Goal: Navigation & Orientation: Find specific page/section

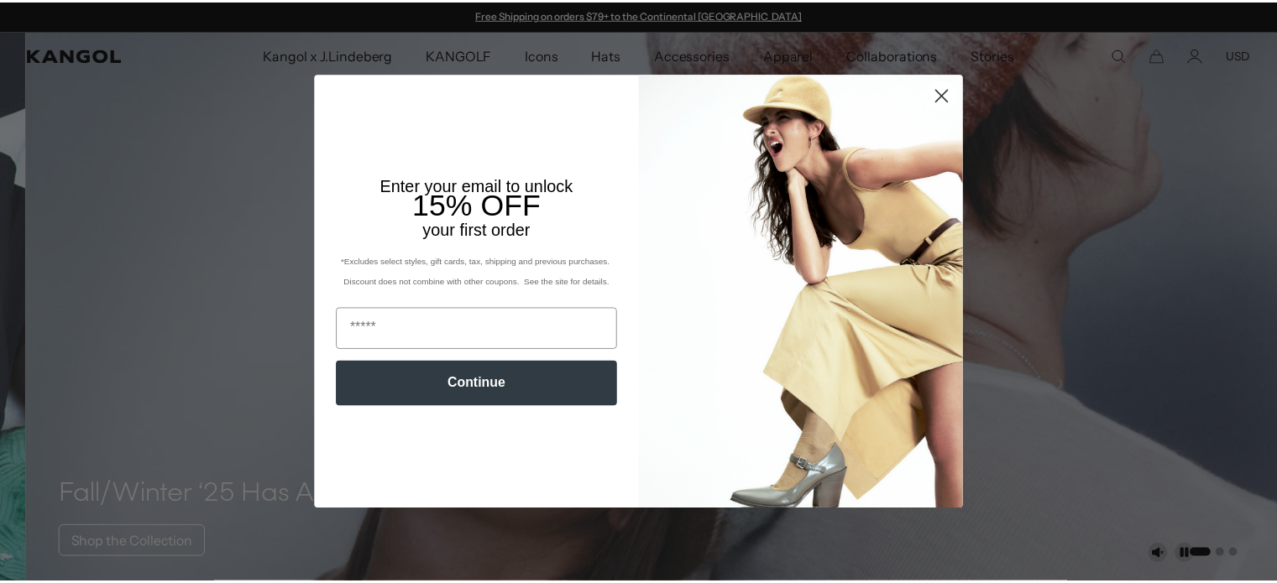
scroll to position [0, 346]
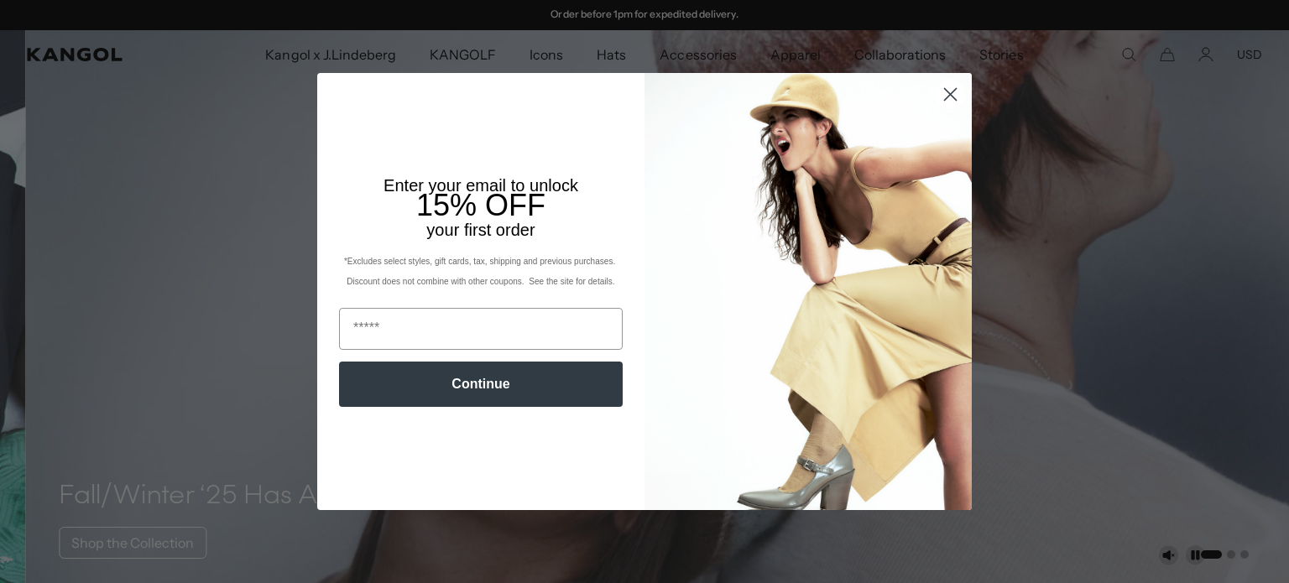
click at [946, 85] on circle "Close dialog" at bounding box center [951, 95] width 28 height 28
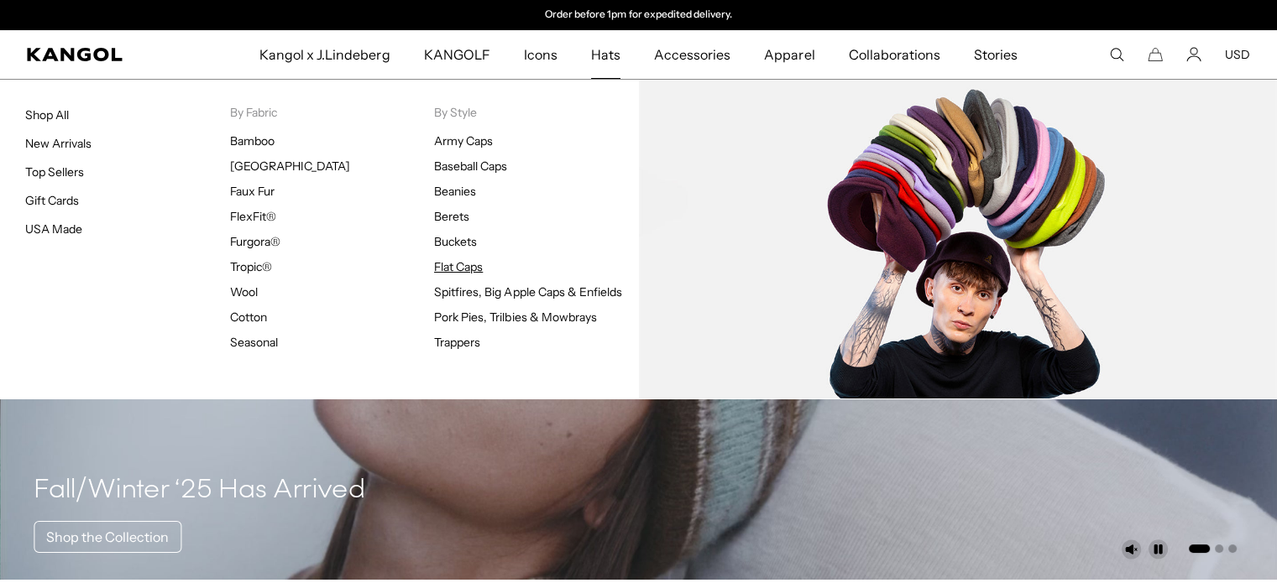
click at [452, 262] on link "Flat Caps" at bounding box center [458, 266] width 49 height 15
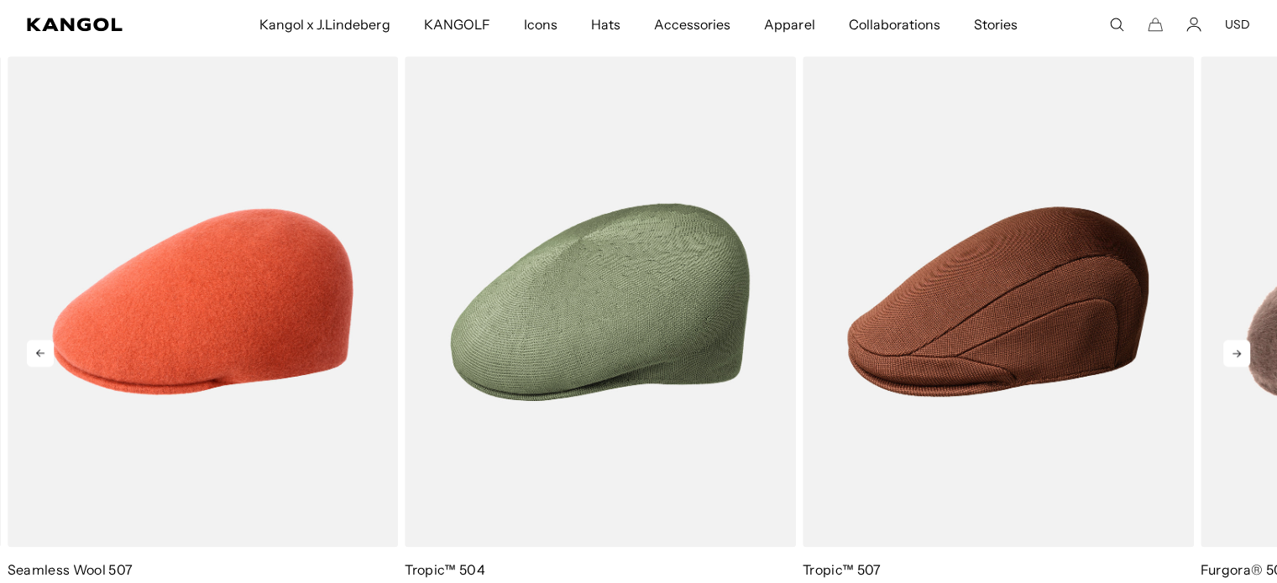
click at [1241, 355] on icon at bounding box center [1236, 353] width 27 height 27
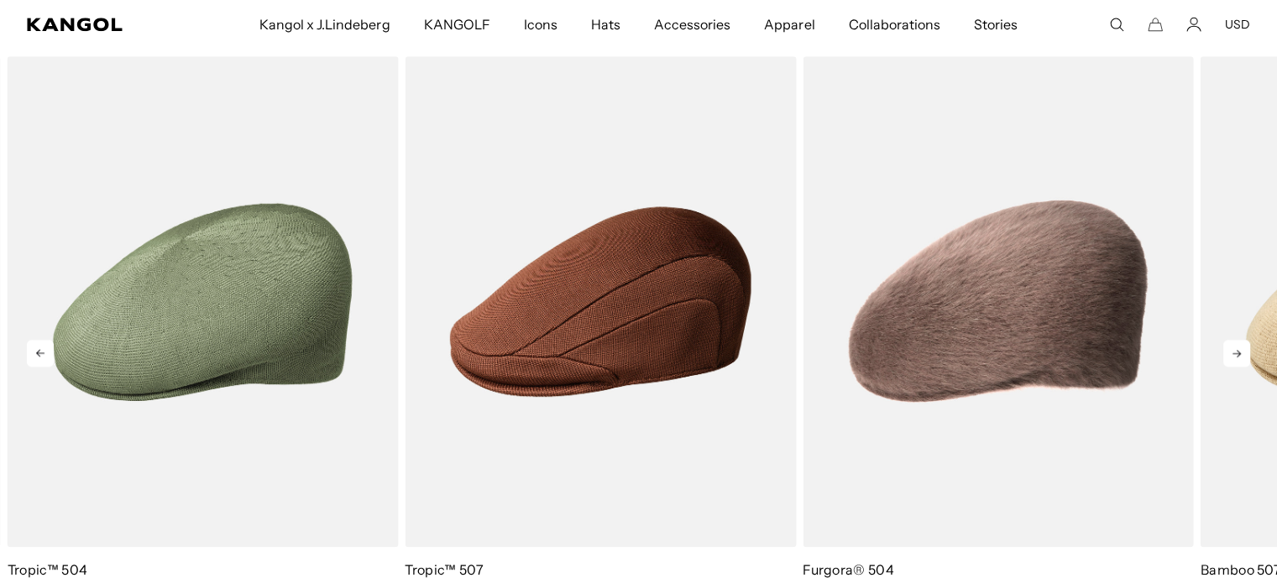
click at [1241, 355] on icon at bounding box center [1236, 353] width 27 height 27
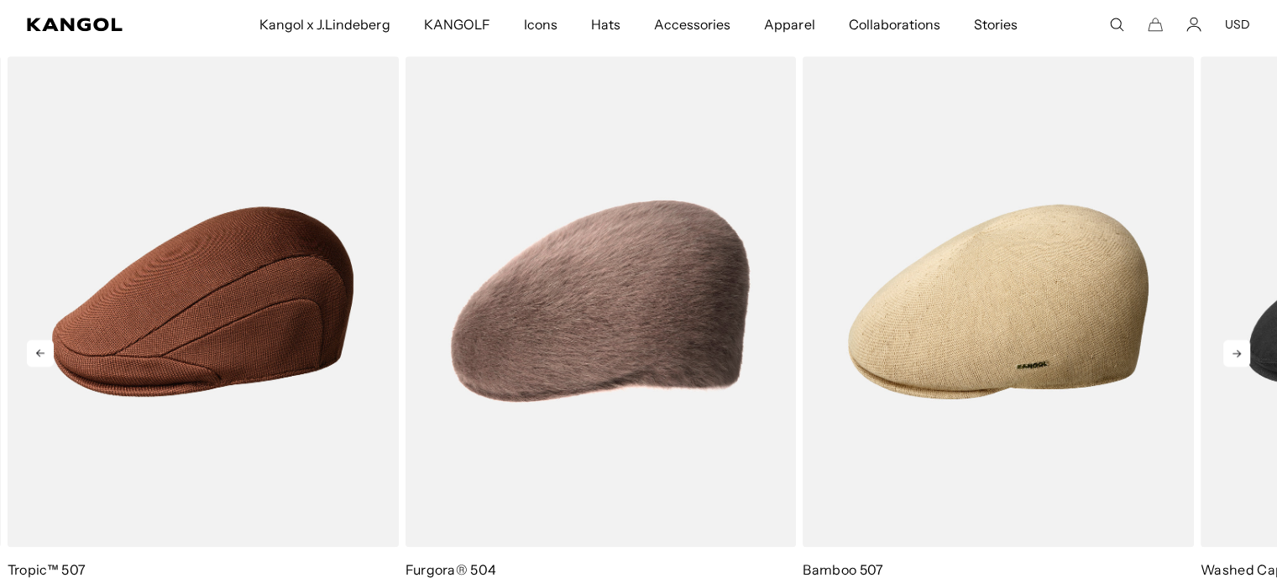
click at [1241, 355] on icon at bounding box center [1236, 353] width 27 height 27
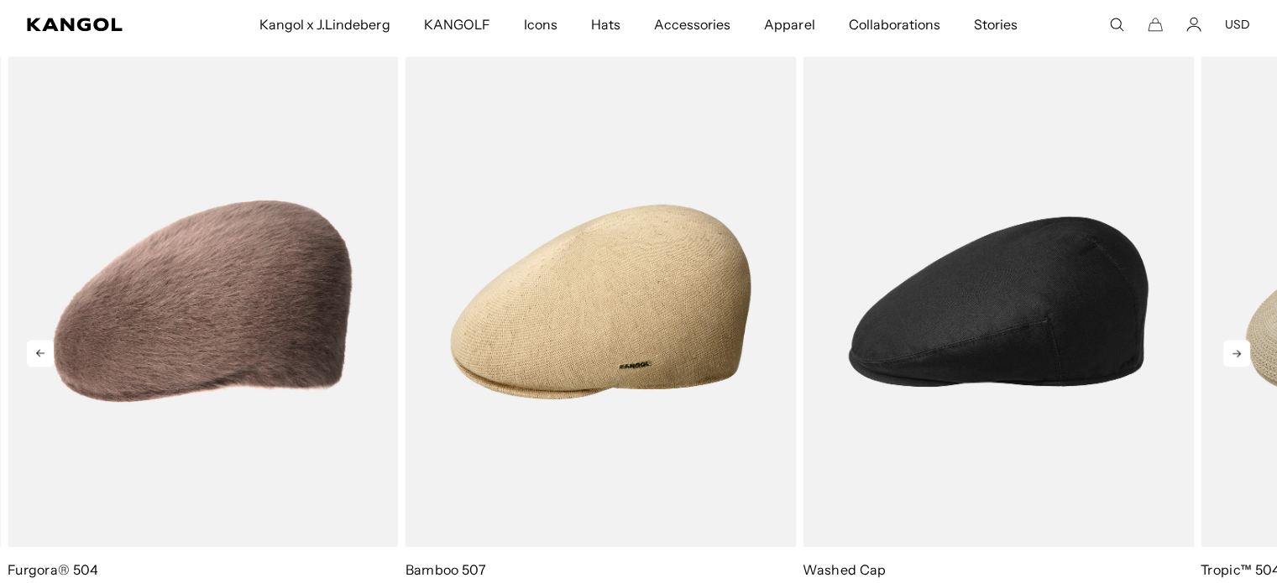
click at [1241, 355] on icon at bounding box center [1236, 353] width 27 height 27
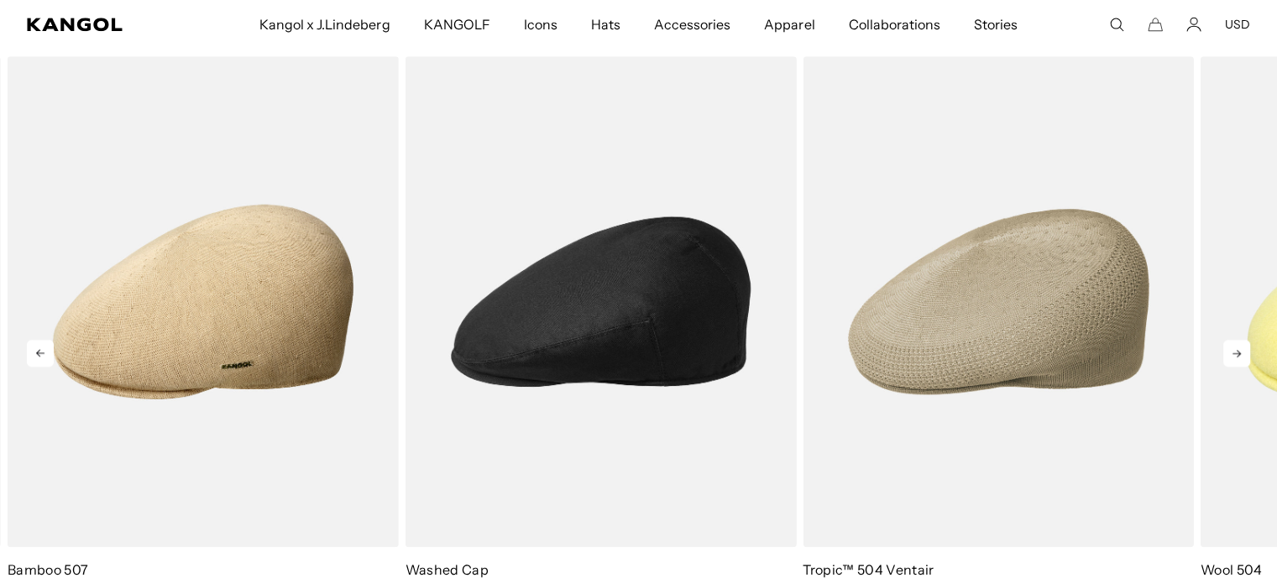
click at [1241, 355] on icon at bounding box center [1236, 353] width 27 height 27
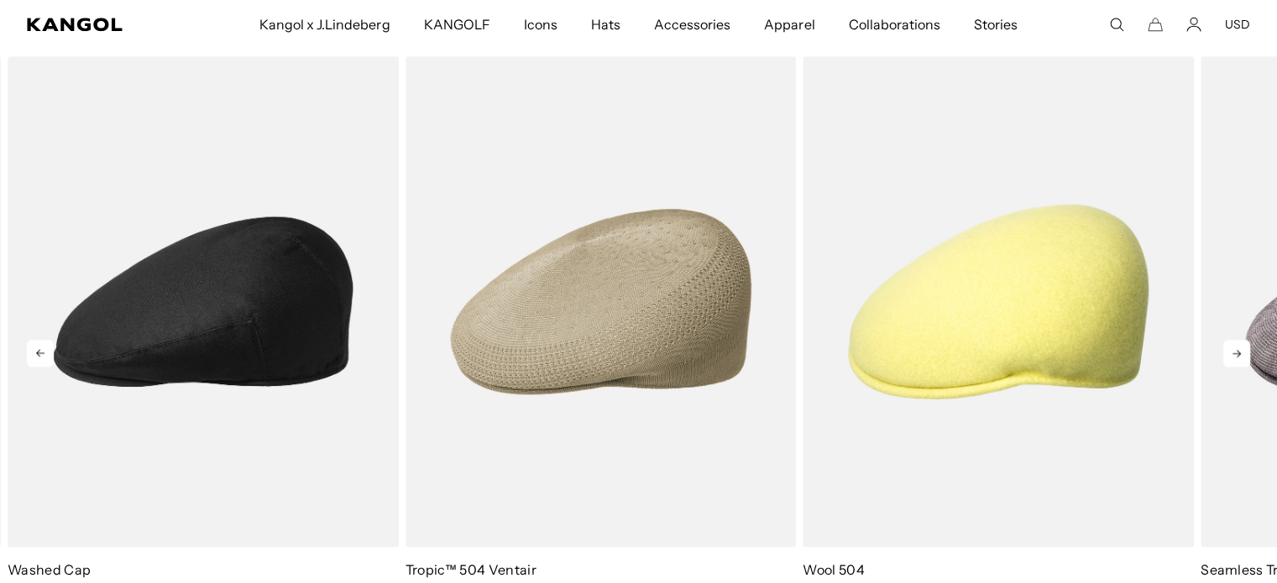
scroll to position [0, 346]
click at [1241, 355] on icon at bounding box center [1236, 353] width 27 height 27
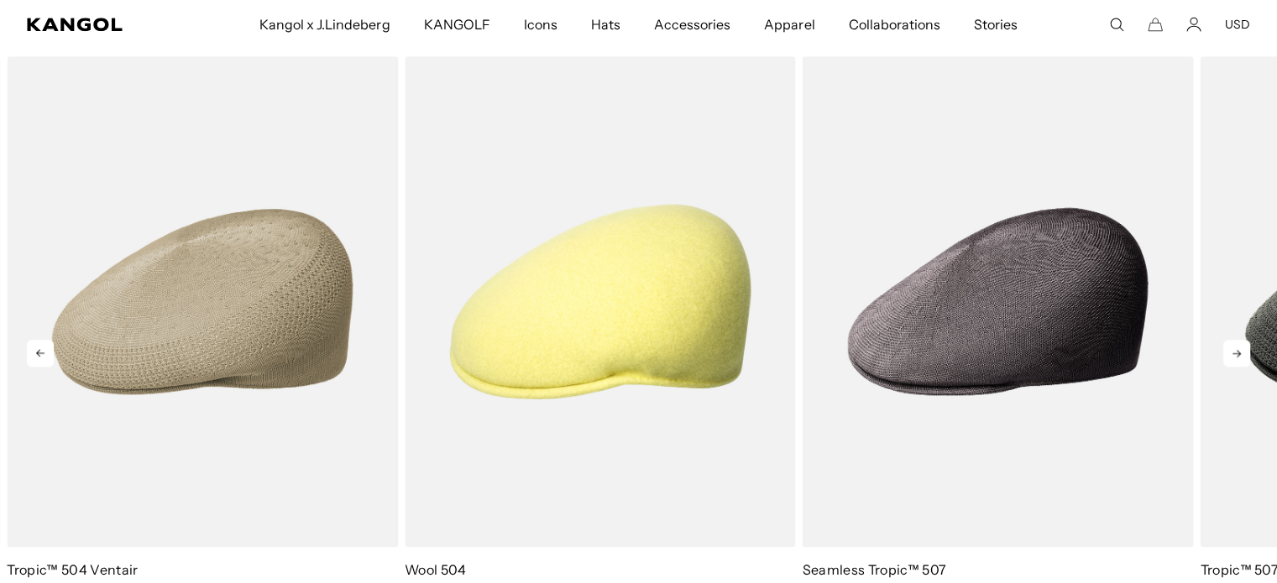
click at [1241, 355] on icon at bounding box center [1236, 353] width 27 height 27
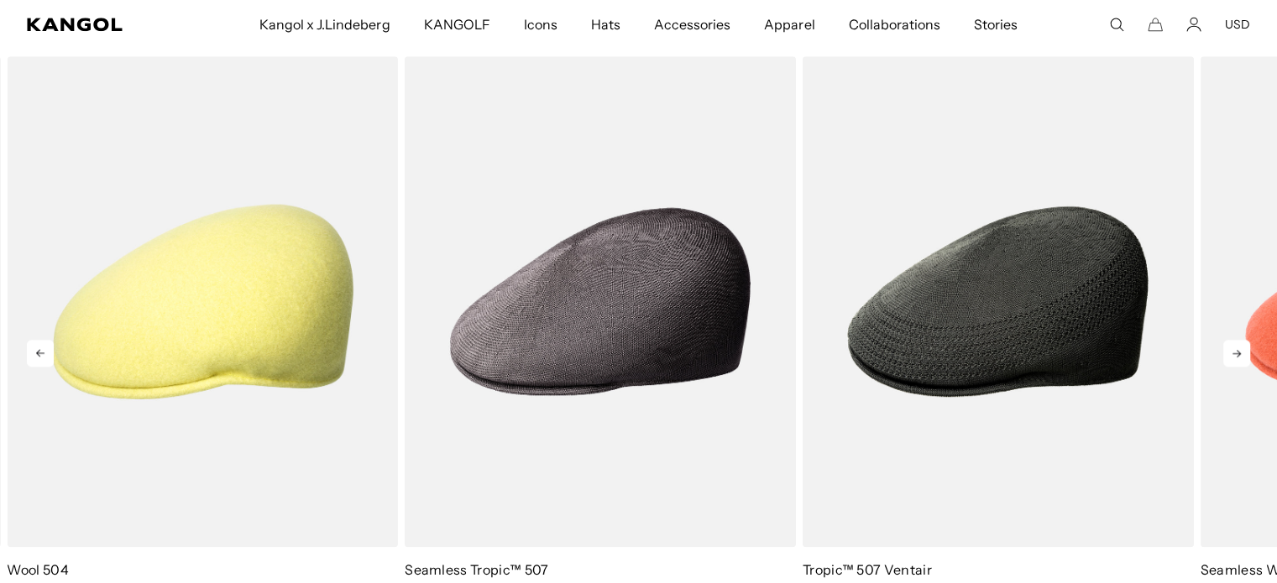
click at [1241, 355] on icon at bounding box center [1236, 353] width 27 height 27
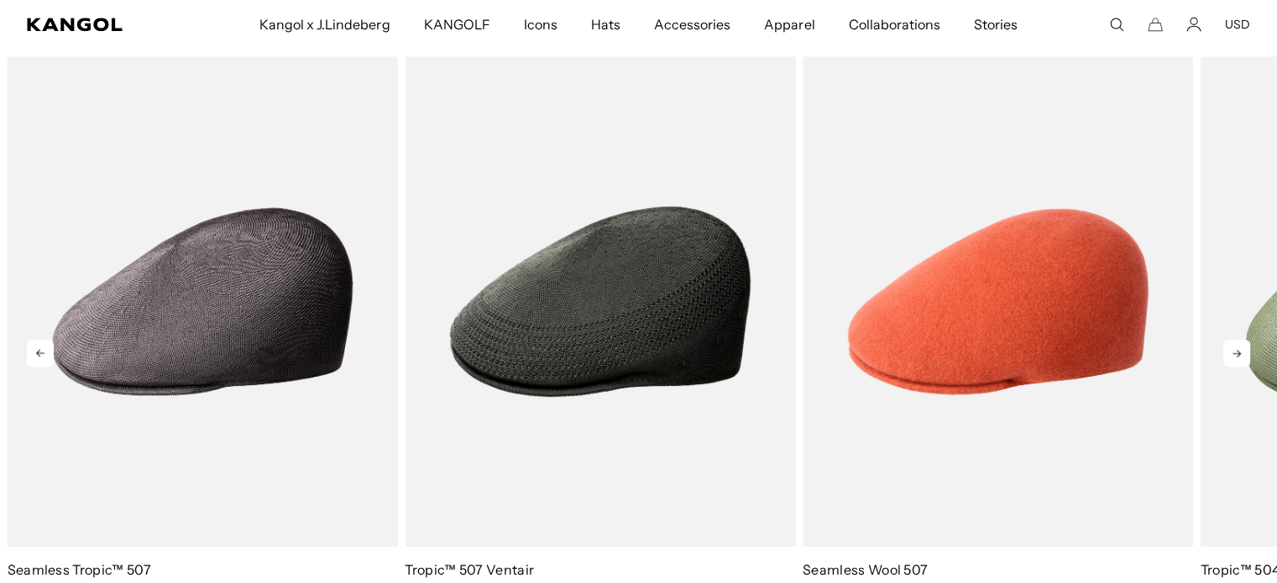
click at [1241, 355] on icon at bounding box center [1236, 353] width 27 height 27
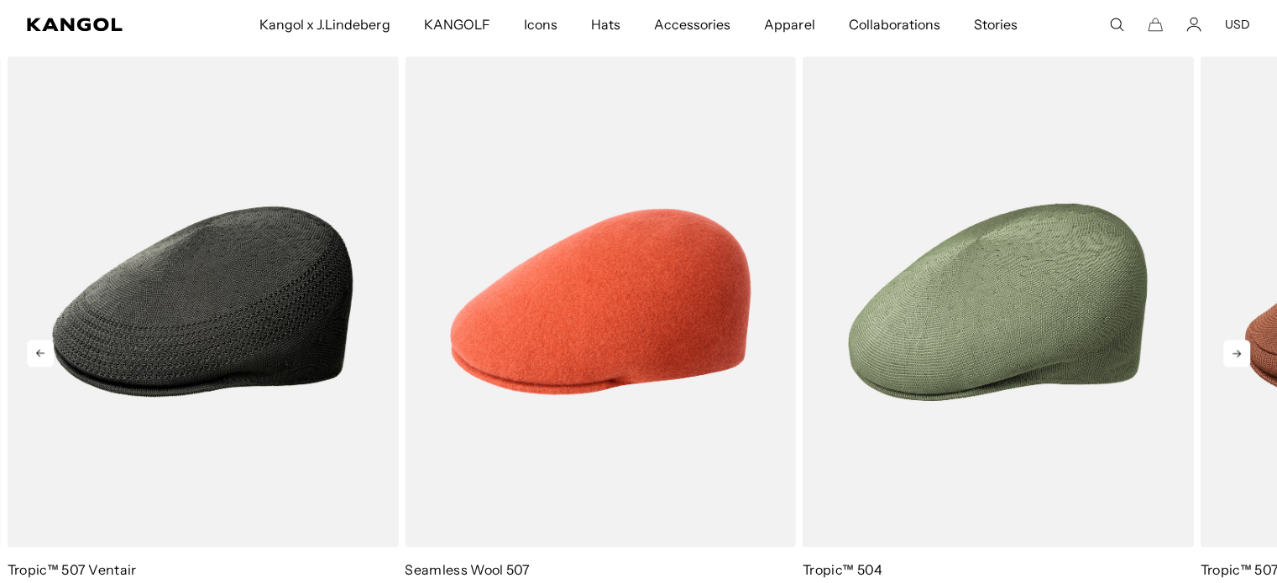
click at [1241, 355] on icon at bounding box center [1236, 353] width 27 height 27
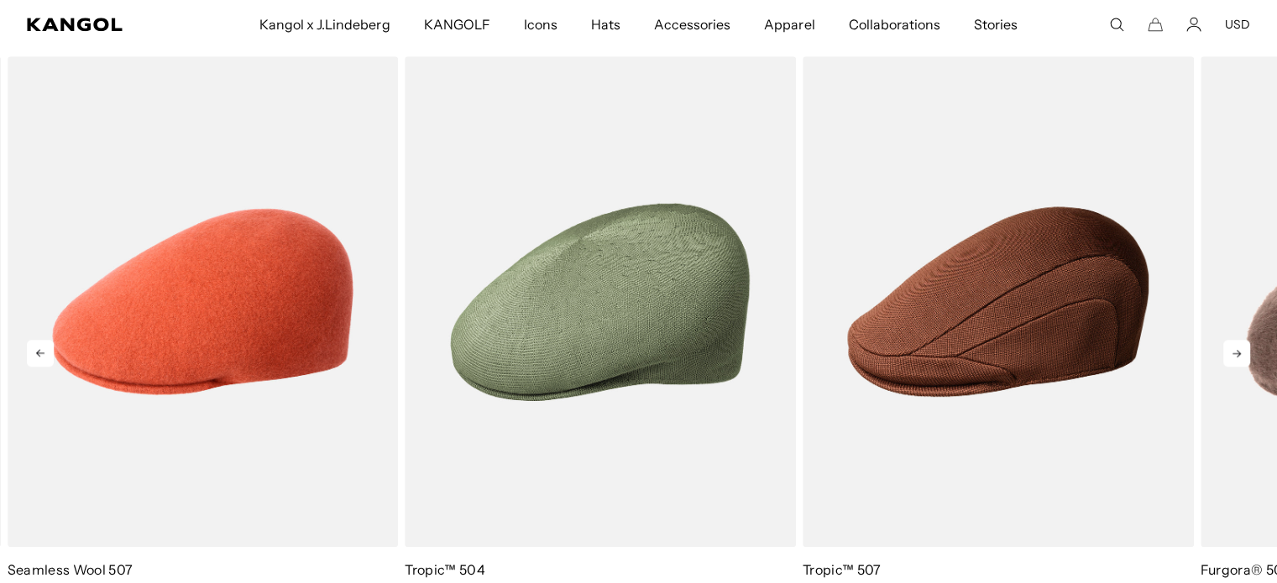
click at [1241, 355] on icon at bounding box center [1236, 353] width 27 height 27
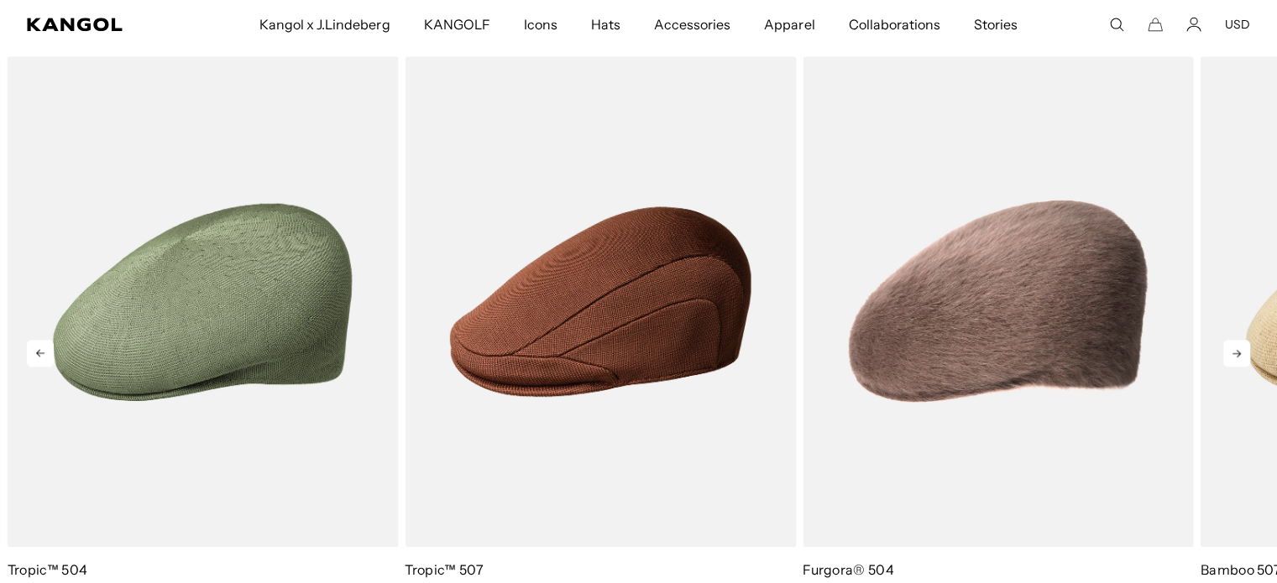
click at [1241, 355] on icon at bounding box center [1236, 353] width 27 height 27
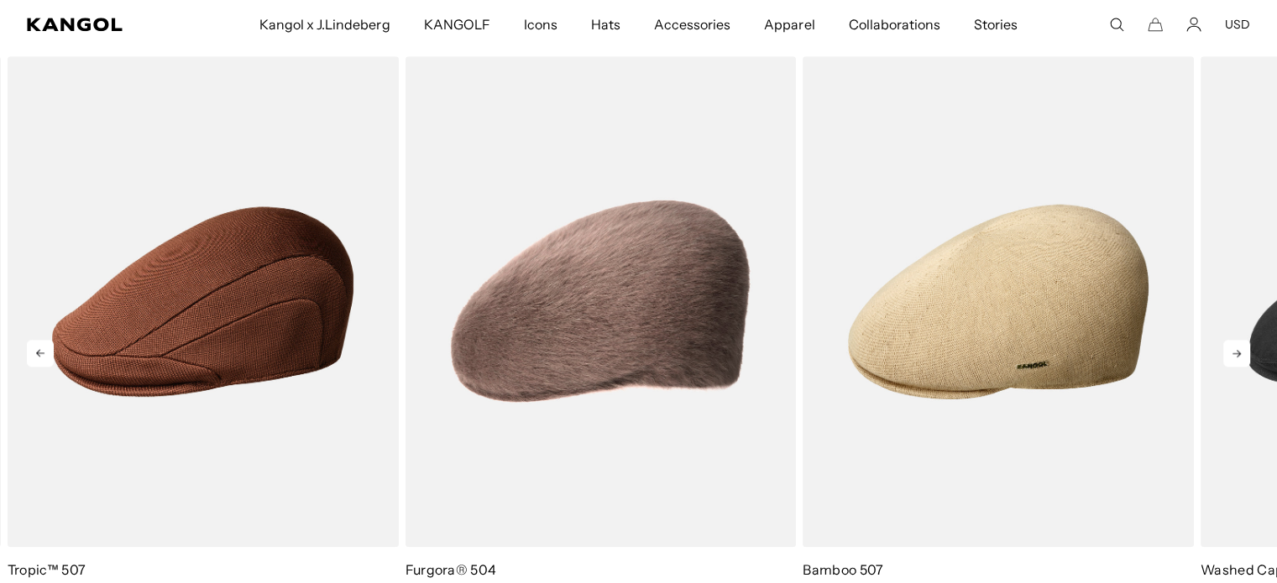
click at [1241, 355] on icon at bounding box center [1236, 353] width 27 height 27
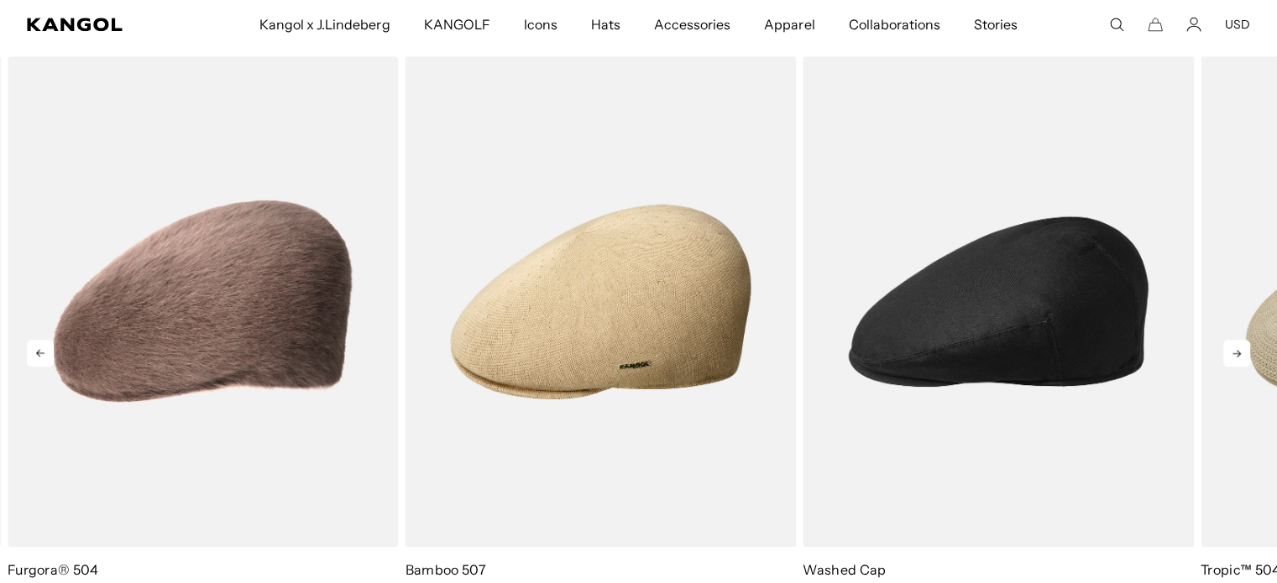
click at [1241, 355] on icon at bounding box center [1236, 353] width 27 height 27
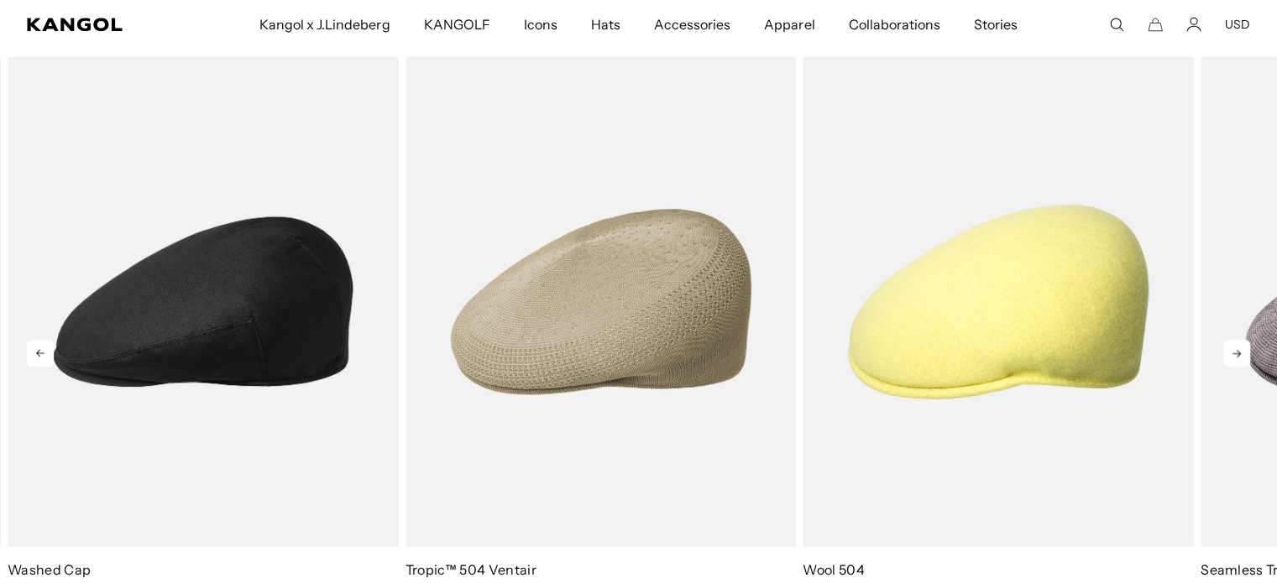
click at [1241, 355] on icon at bounding box center [1236, 353] width 27 height 27
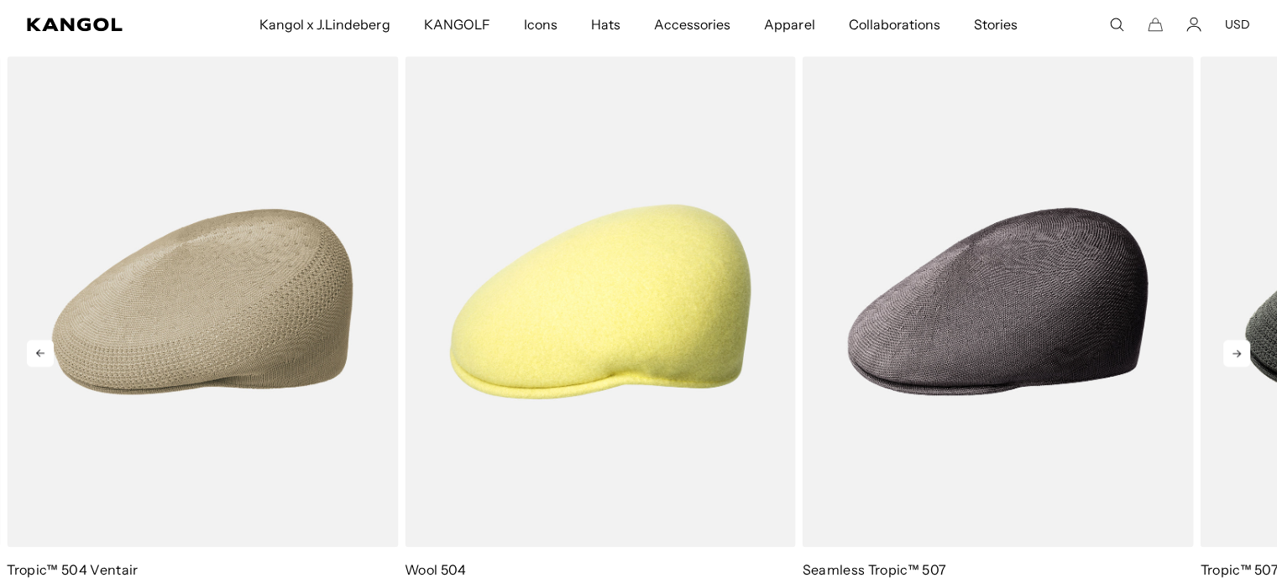
click at [1241, 355] on icon at bounding box center [1236, 353] width 27 height 27
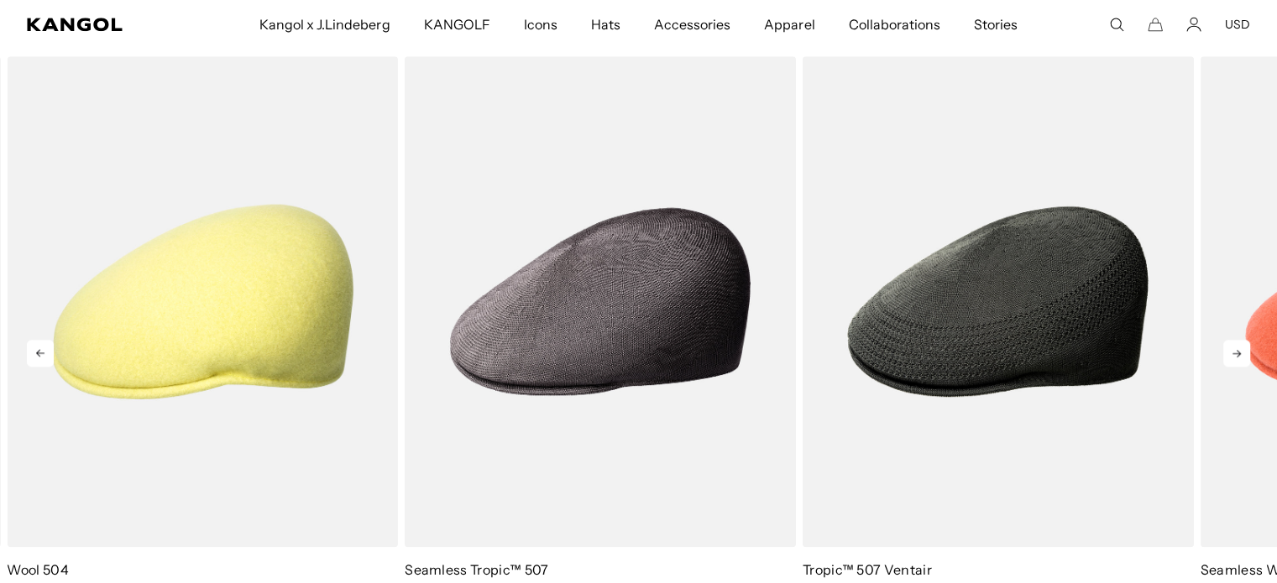
scroll to position [0, 0]
click at [1241, 355] on icon at bounding box center [1236, 353] width 27 height 27
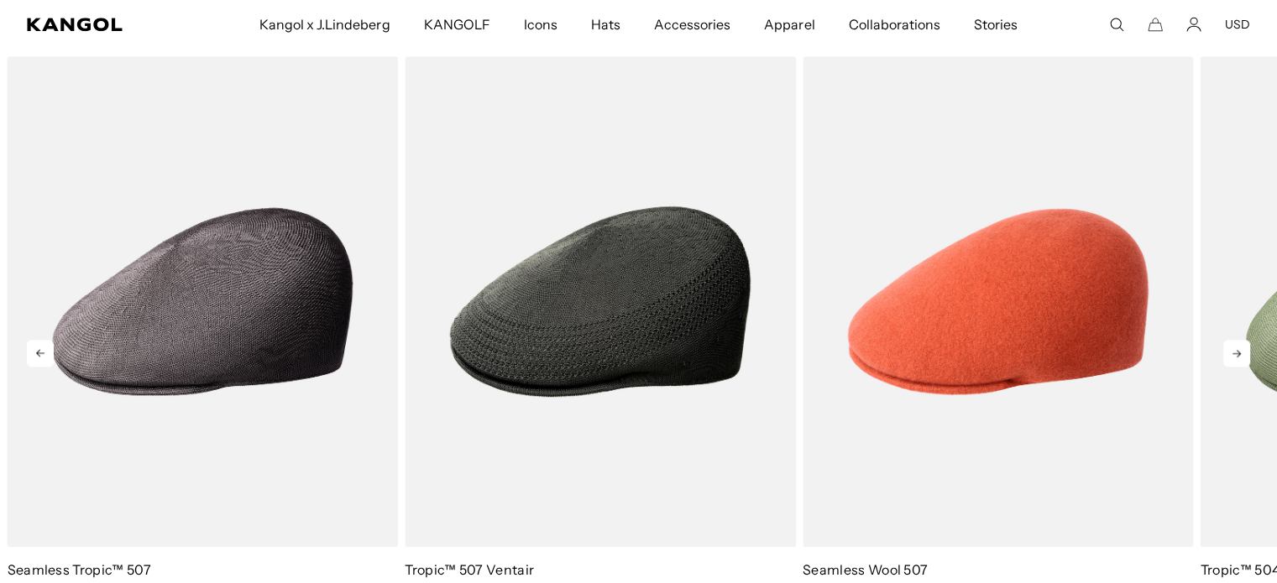
click at [1241, 355] on icon at bounding box center [1236, 353] width 27 height 27
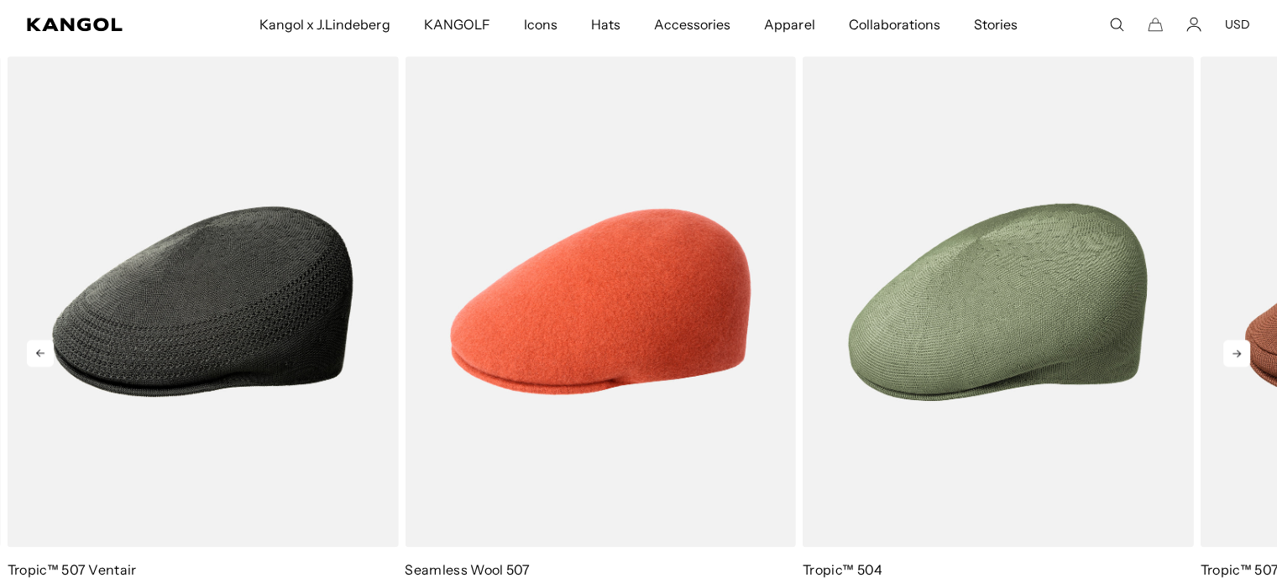
click at [1241, 355] on icon at bounding box center [1236, 353] width 27 height 27
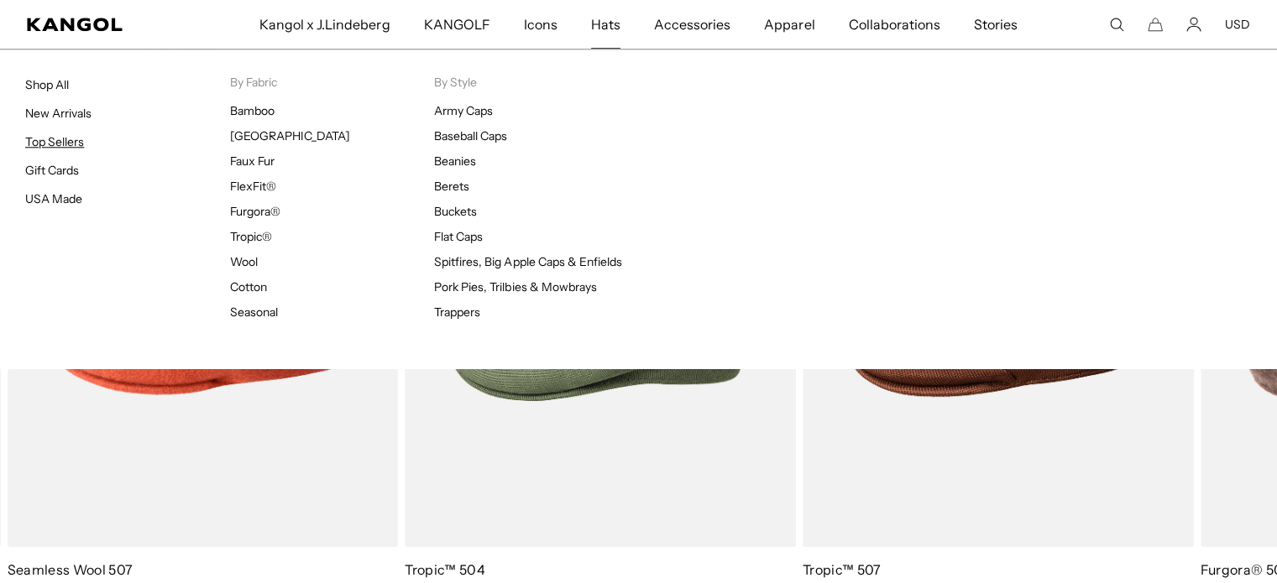
scroll to position [0, 346]
click at [63, 136] on link "Top Sellers" at bounding box center [54, 141] width 59 height 15
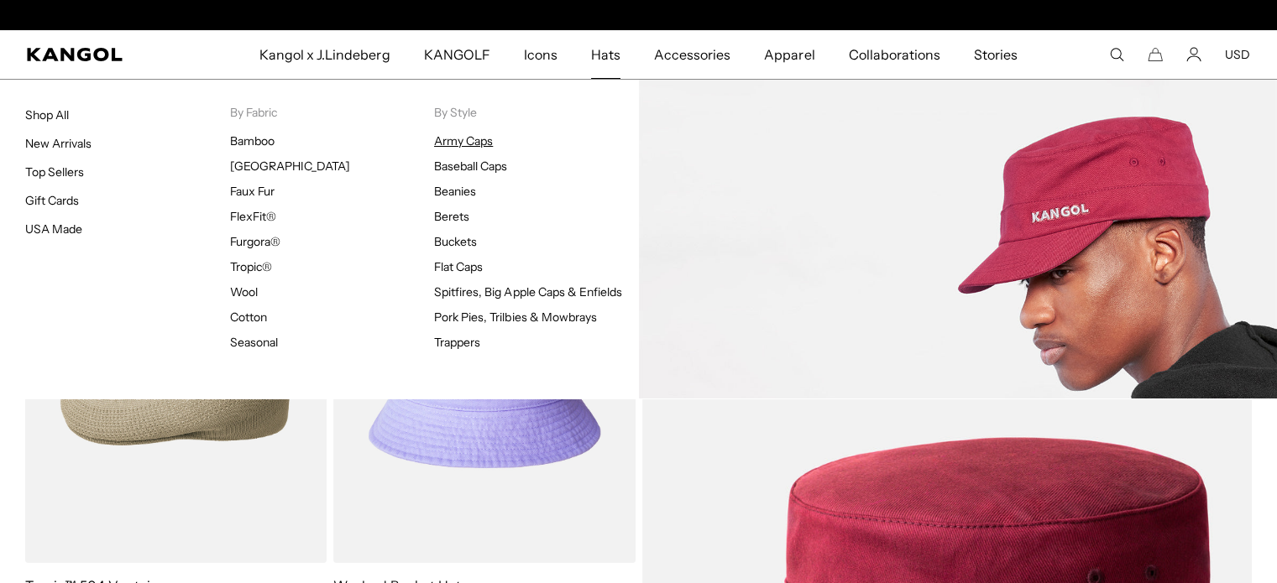
scroll to position [0, 346]
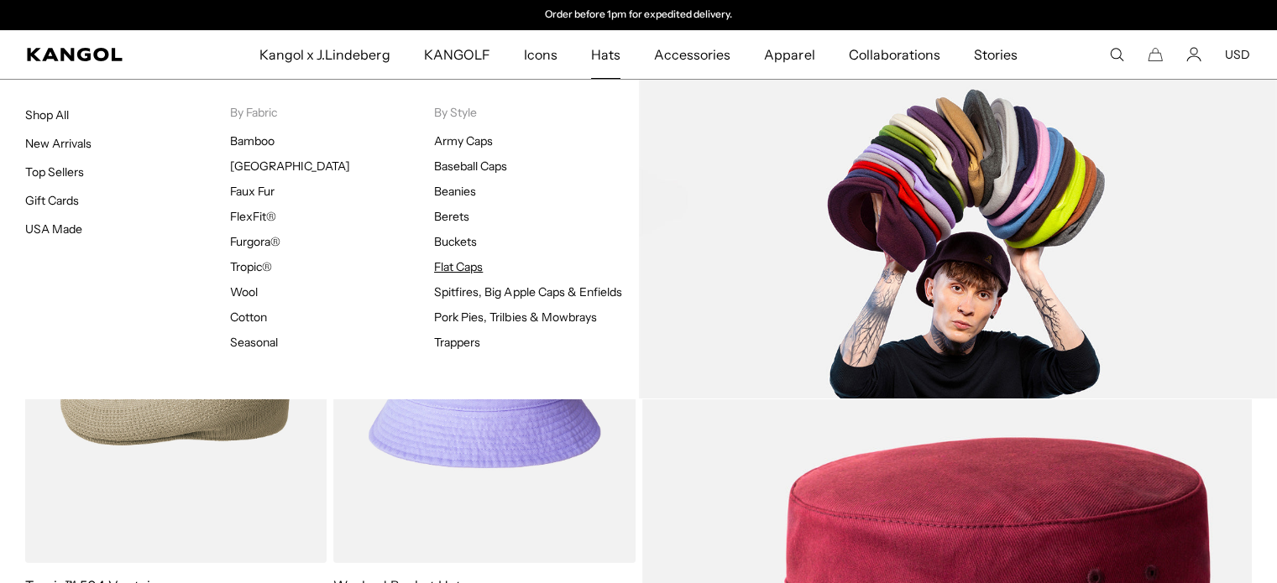
click at [447, 267] on link "Flat Caps" at bounding box center [458, 266] width 49 height 15
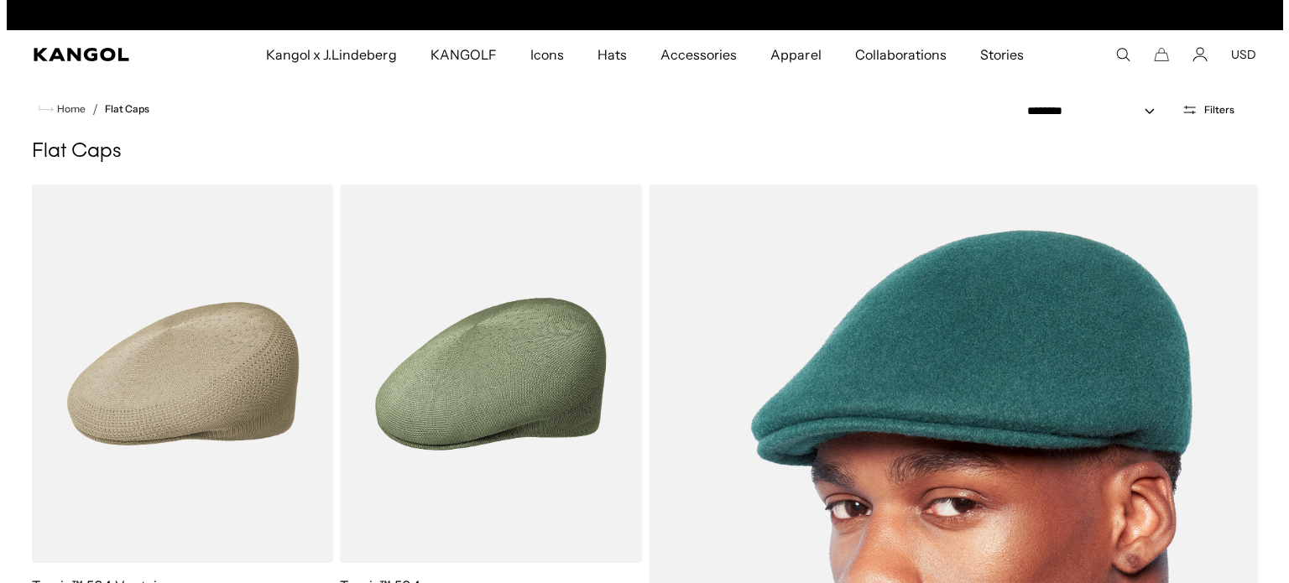
scroll to position [0, 346]
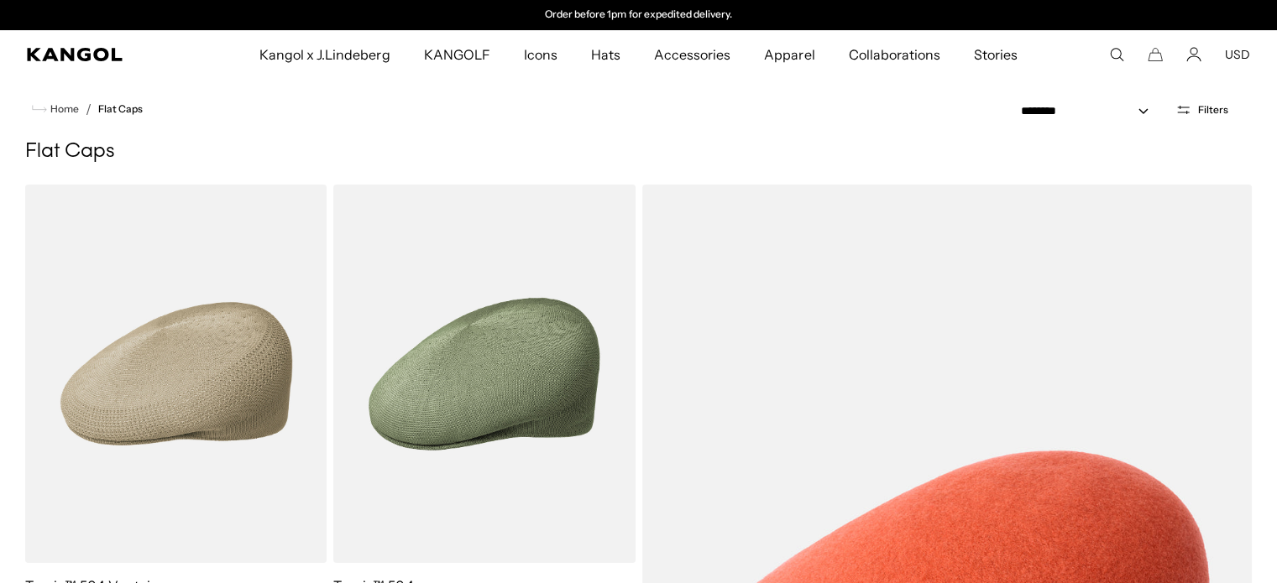
click at [1188, 107] on icon "Open filters" at bounding box center [1183, 109] width 16 height 15
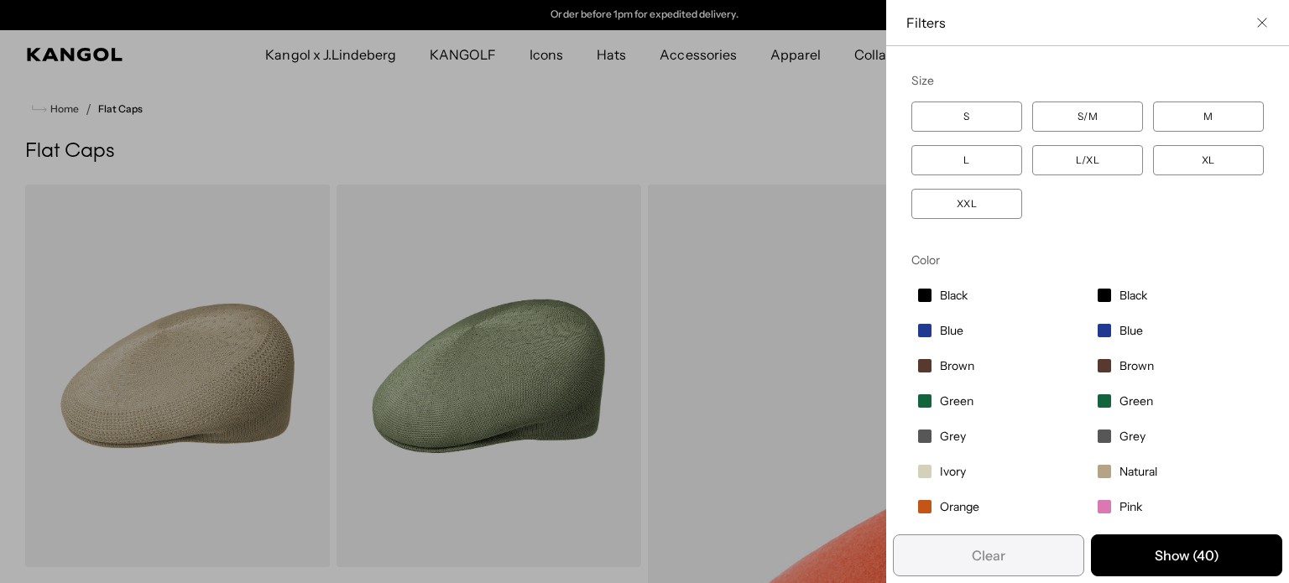
click at [1257, 22] on icon "Close filter list" at bounding box center [1262, 23] width 10 height 10
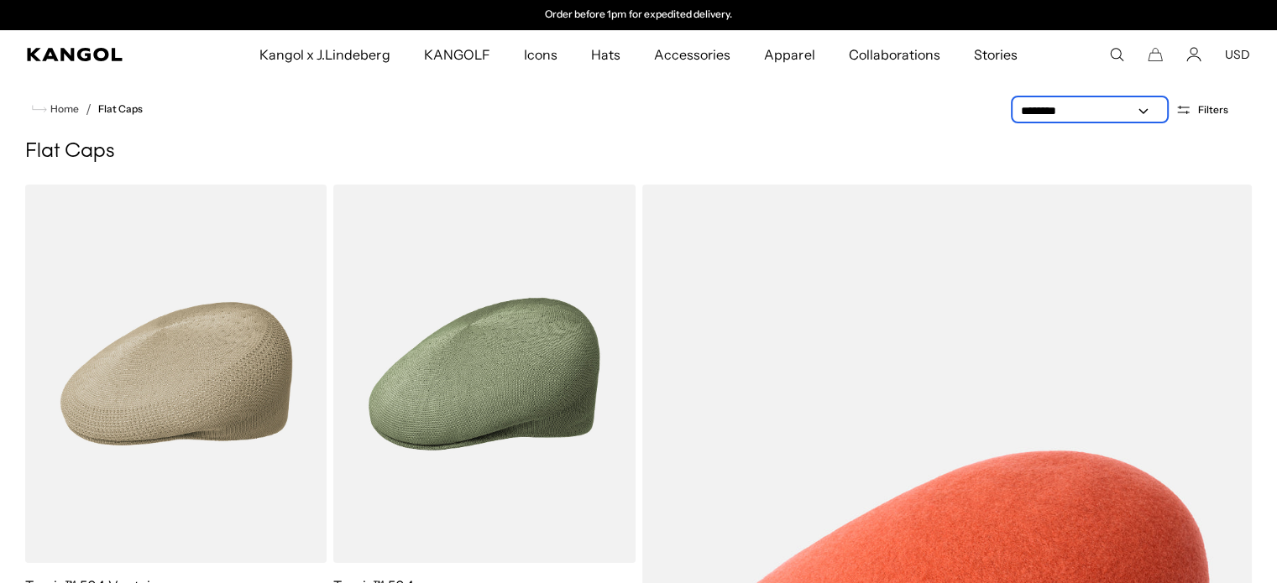
click at [1142, 107] on select "**********" at bounding box center [1089, 111] width 151 height 18
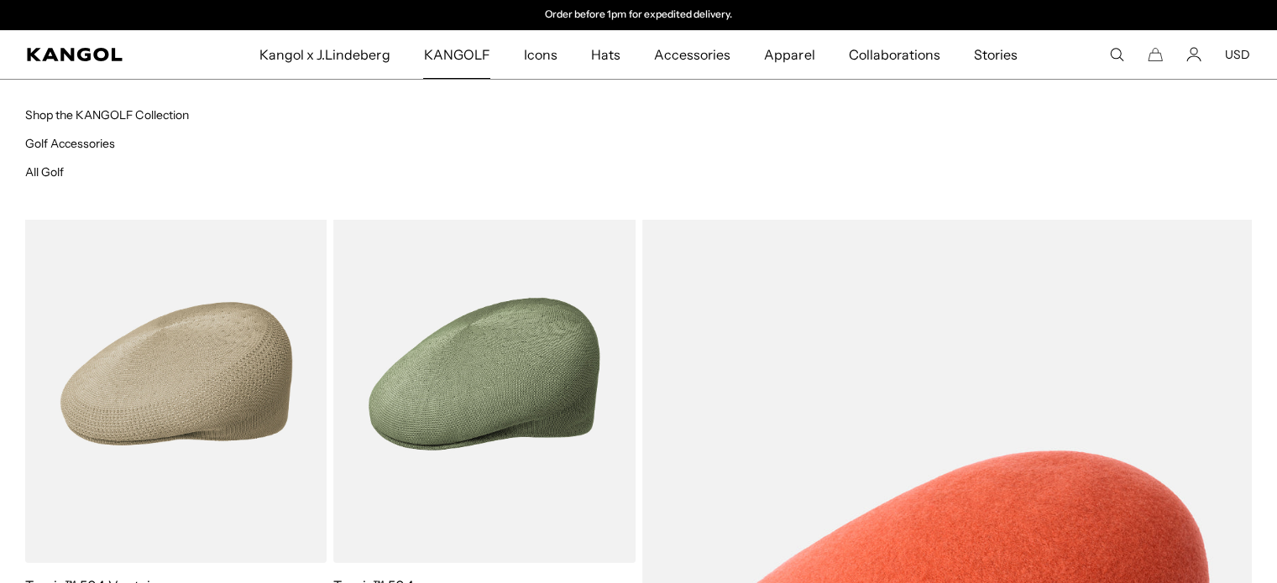
click at [459, 52] on span "KANGOLF" at bounding box center [456, 54] width 66 height 49
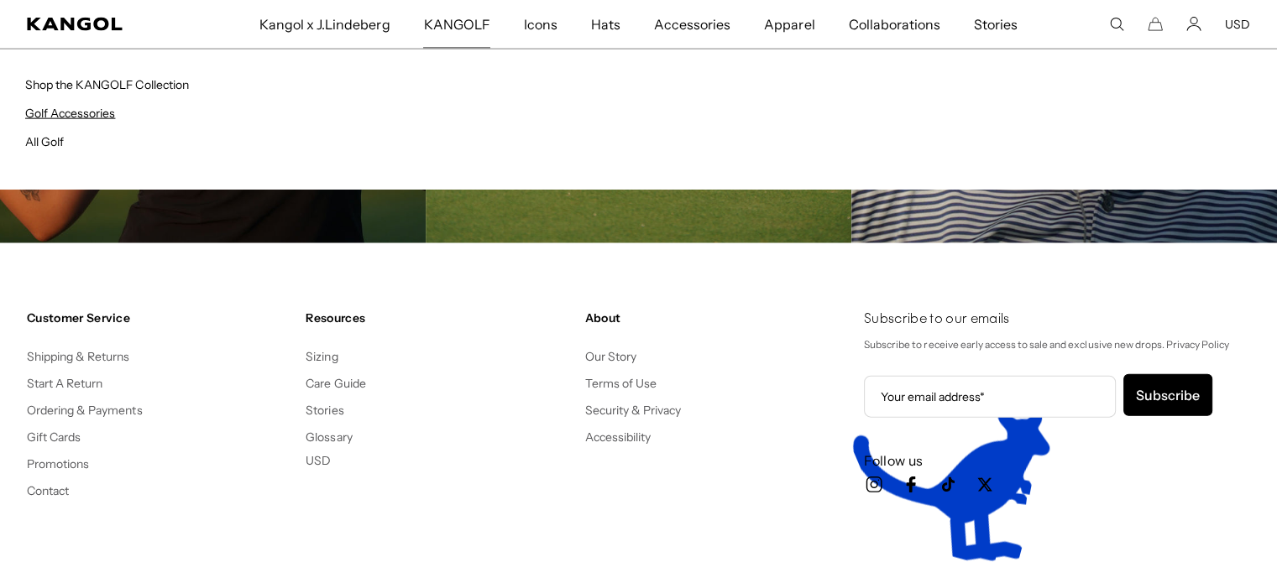
click at [90, 113] on link "Golf Accessories" at bounding box center [70, 113] width 90 height 15
